Goal: Information Seeking & Learning: Learn about a topic

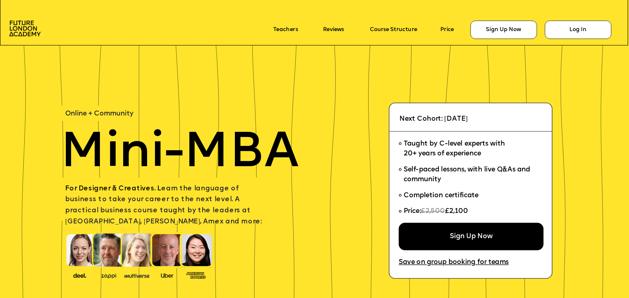
scroll to position [164, 0]
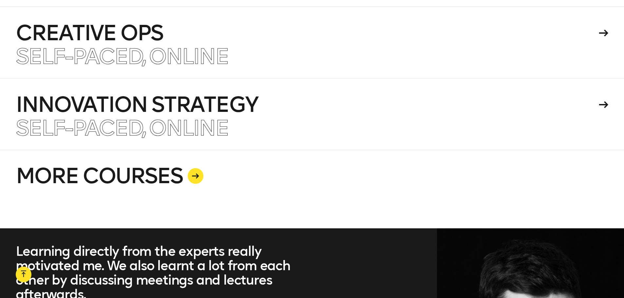
scroll to position [1834, 0]
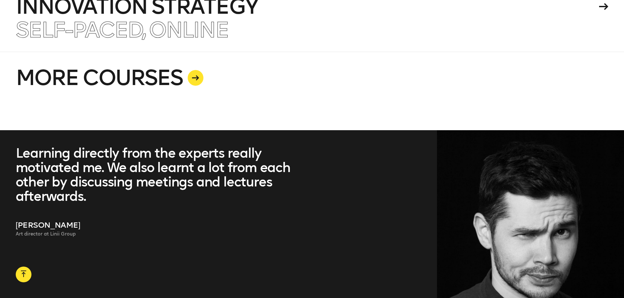
click at [213, 81] on link "MORE COURSES" at bounding box center [312, 91] width 593 height 79
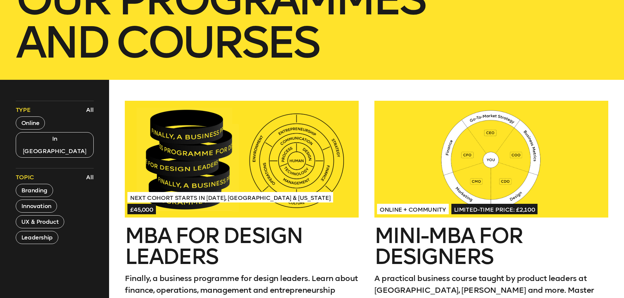
scroll to position [295, 0]
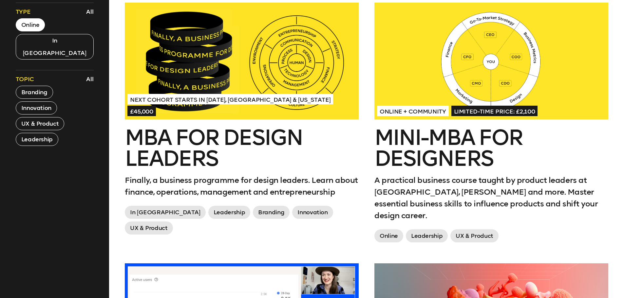
click at [26, 24] on button "Online" at bounding box center [30, 24] width 29 height 13
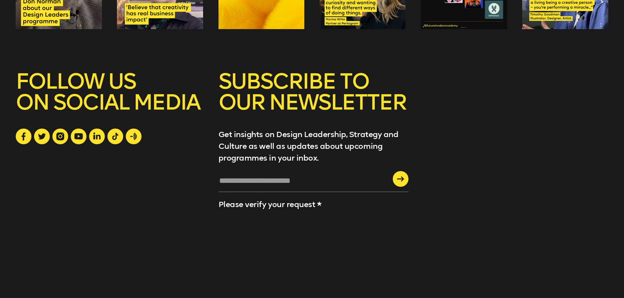
scroll to position [1566, 0]
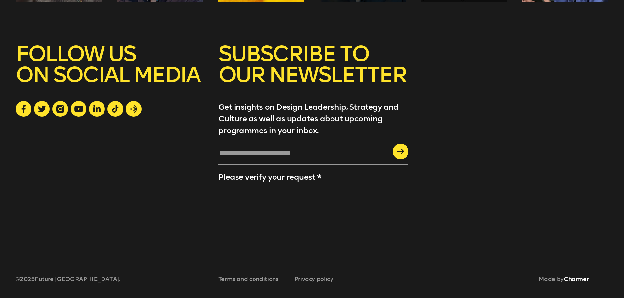
click at [581, 278] on link "Charmer" at bounding box center [576, 279] width 25 height 7
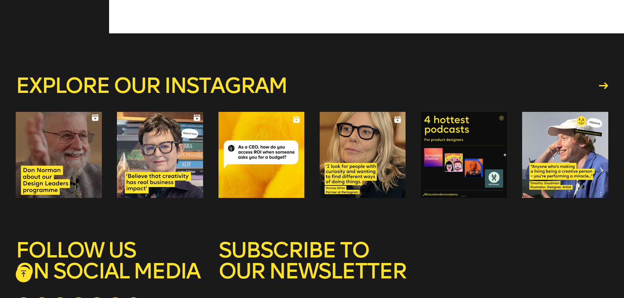
drag, startPoint x: 623, startPoint y: 238, endPoint x: 623, endPoint y: 129, distance: 109.0
click at [623, 129] on div "Explore our instagram SUBSCRIBE TO OUR NEWSLETTER Get insights on Design Leader…" at bounding box center [312, 264] width 624 height 462
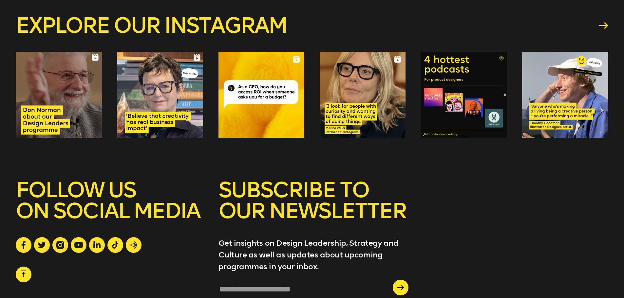
scroll to position [0, 0]
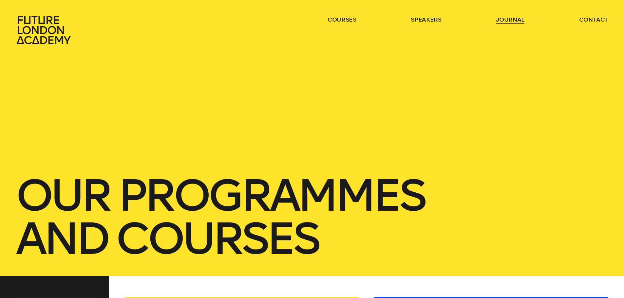
click at [502, 20] on link "journal" at bounding box center [510, 20] width 28 height 8
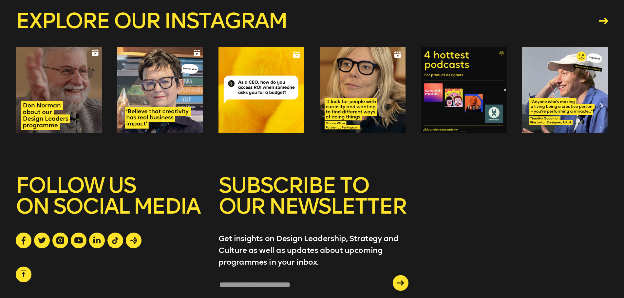
scroll to position [1418, 0]
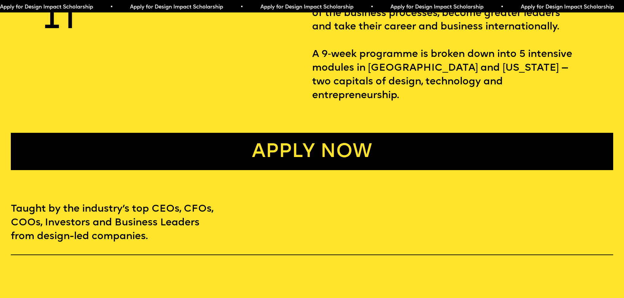
scroll to position [458, 0]
click at [292, 146] on link "Apply now" at bounding box center [312, 151] width 602 height 37
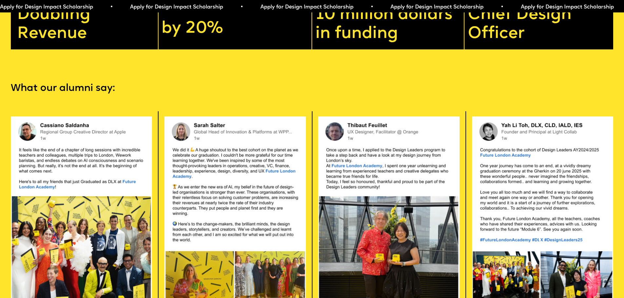
scroll to position [1491, 0]
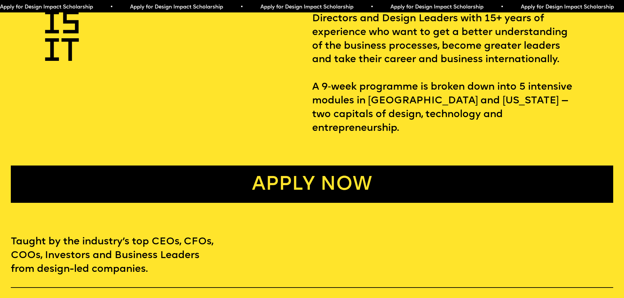
scroll to position [426, 0]
